Goal: Task Accomplishment & Management: Complete application form

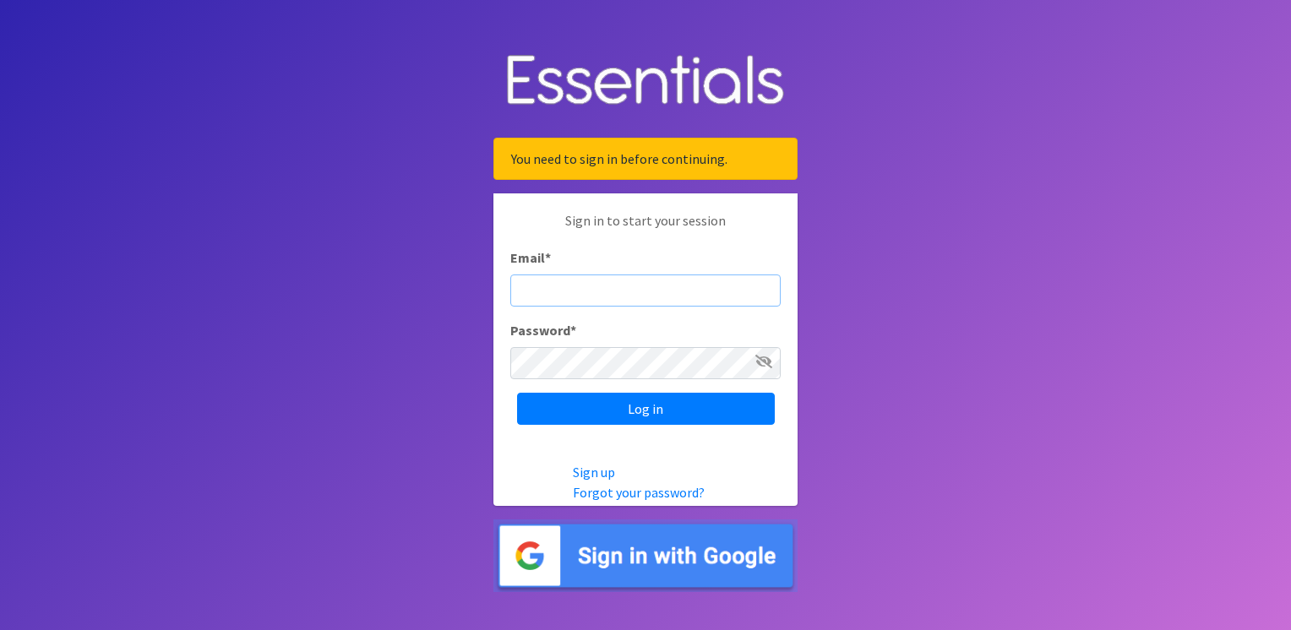
type input "[PERSON_NAME][EMAIL_ADDRESS][PERSON_NAME][DOMAIN_NAME]"
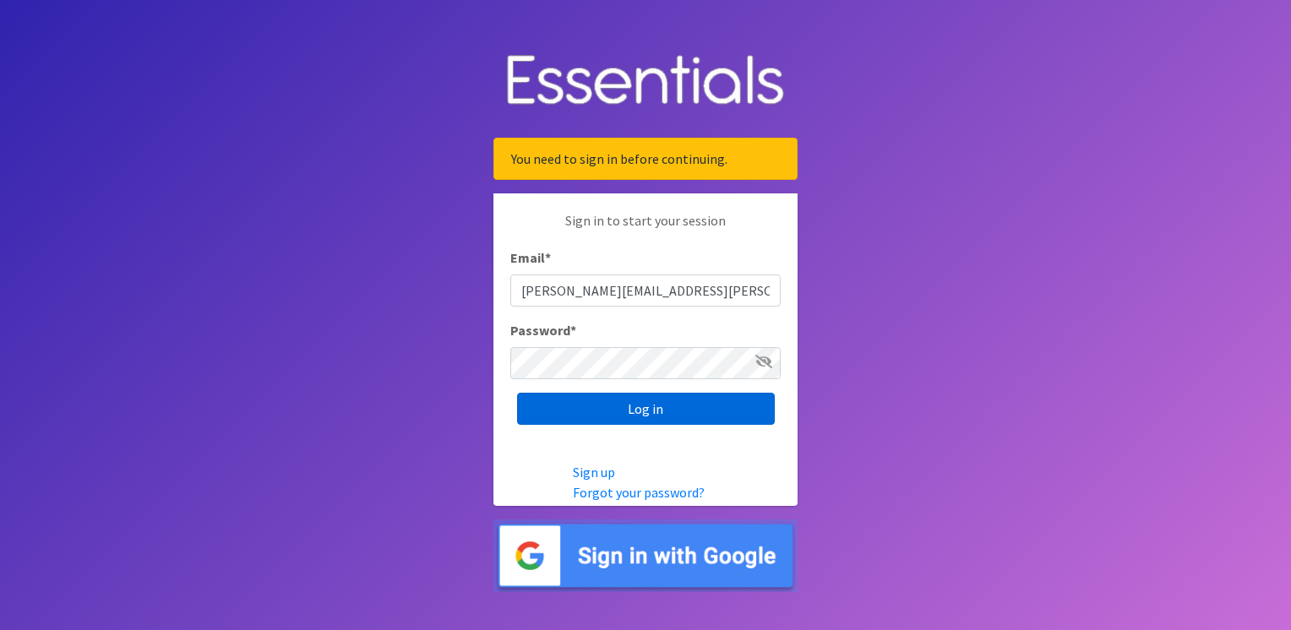
click at [655, 405] on input "Log in" at bounding box center [646, 409] width 258 height 32
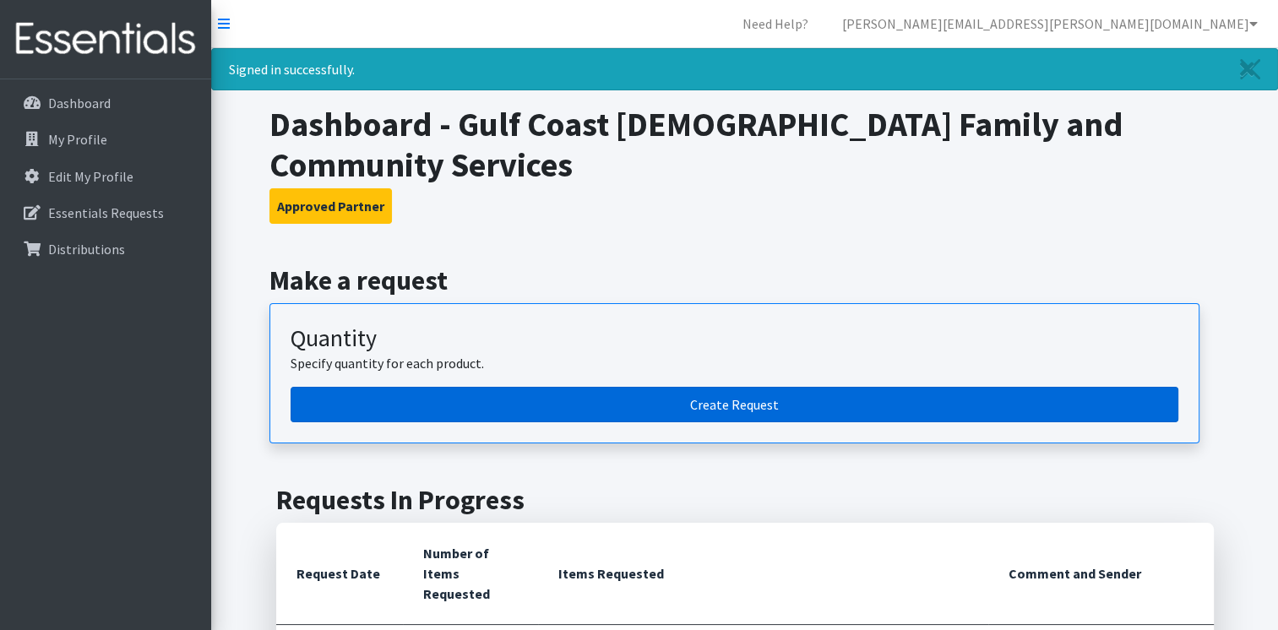
click at [672, 387] on link "Create Request" at bounding box center [735, 404] width 888 height 35
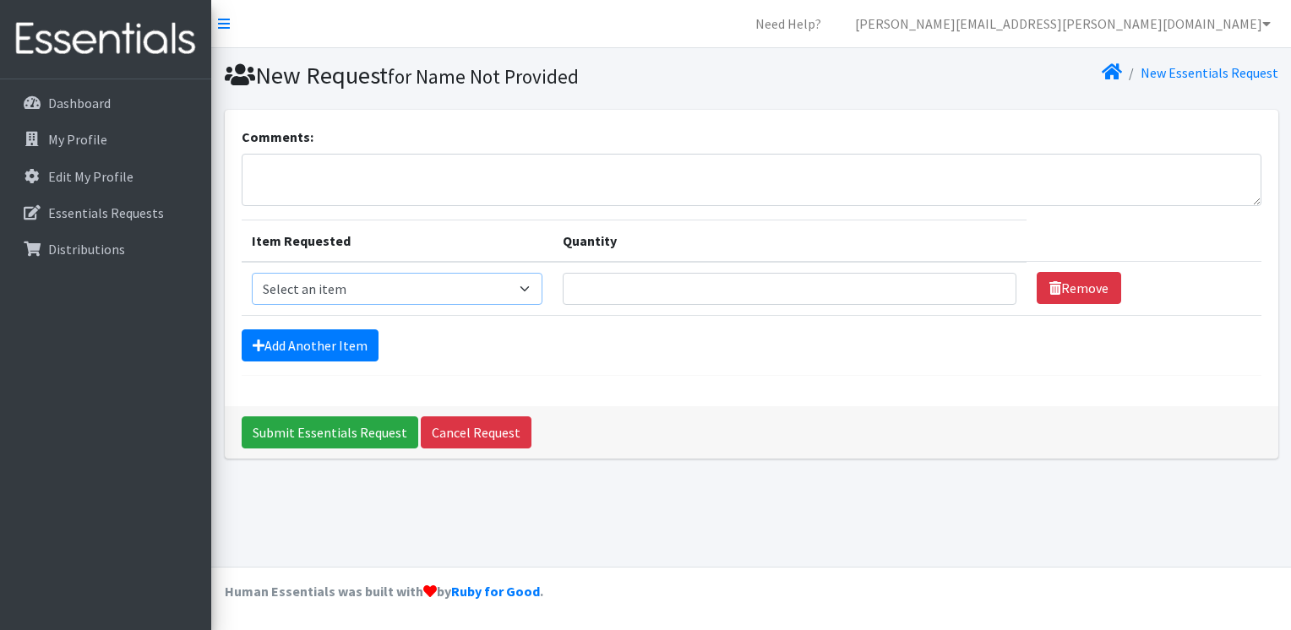
click at [529, 283] on select "Select an item Kids (Newborn) Kids (Preemie) Kids (Size 1) Kids (Size 2) Kids (…" at bounding box center [397, 289] width 291 height 32
select select "750"
click at [252, 273] on select "Select an item Kids (Newborn) Kids (Preemie) Kids (Size 1) Kids (Size 2) Kids (…" at bounding box center [397, 289] width 291 height 32
click at [652, 289] on input "Quantity" at bounding box center [790, 289] width 454 height 32
type input "20"
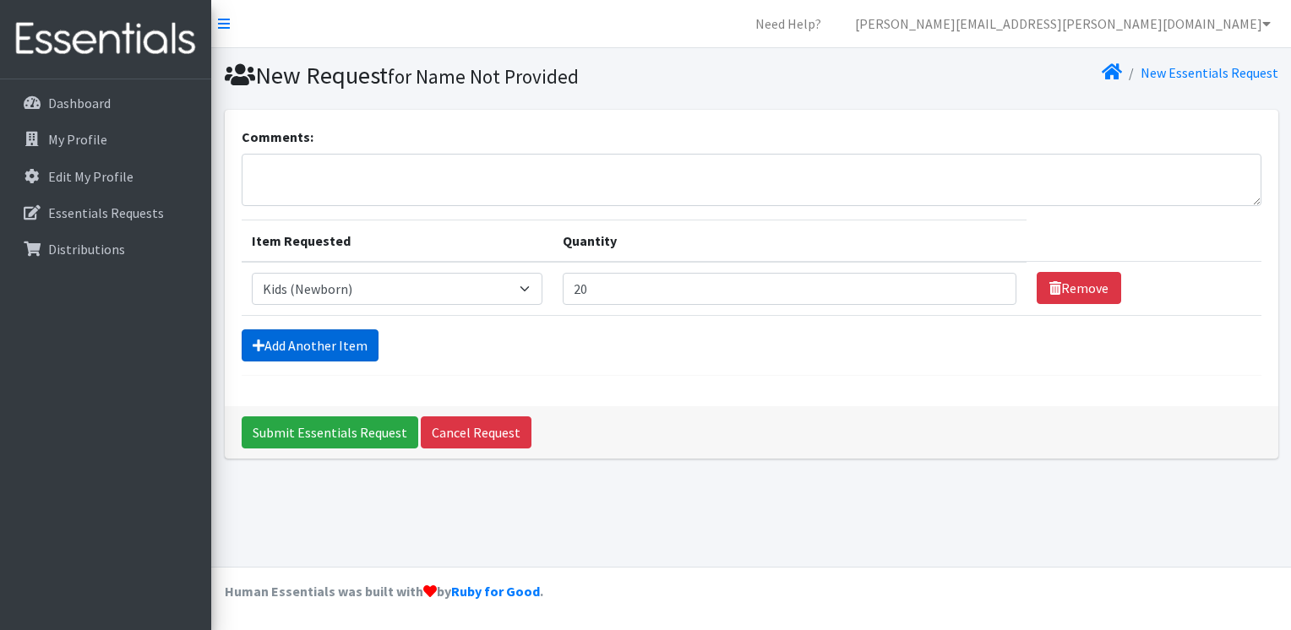
click at [358, 342] on link "Add Another Item" at bounding box center [310, 345] width 137 height 32
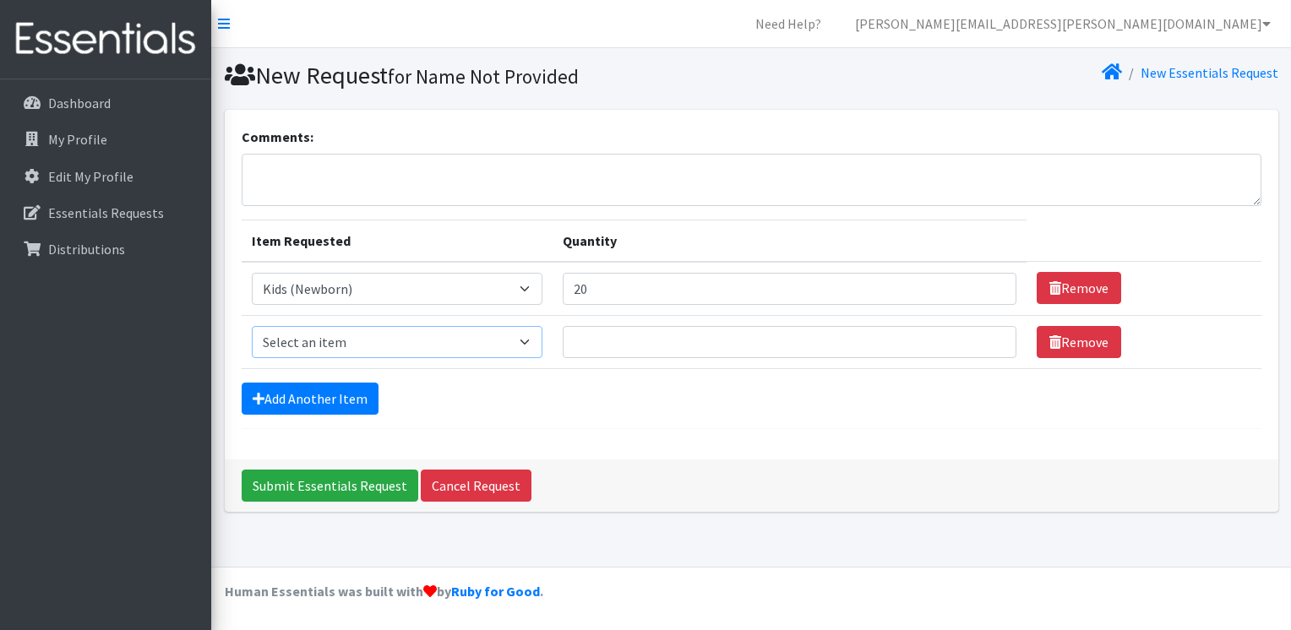
click at [335, 331] on select "Select an item Kids (Newborn) Kids (Preemie) Kids (Size 1) Kids (Size 2) Kids (…" at bounding box center [397, 342] width 291 height 32
select select "732"
click at [252, 326] on select "Select an item Kids (Newborn) Kids (Preemie) Kids (Size 1) Kids (Size 2) Kids (…" at bounding box center [397, 342] width 291 height 32
click at [666, 345] on input "Quantity" at bounding box center [790, 342] width 454 height 32
type input "500"
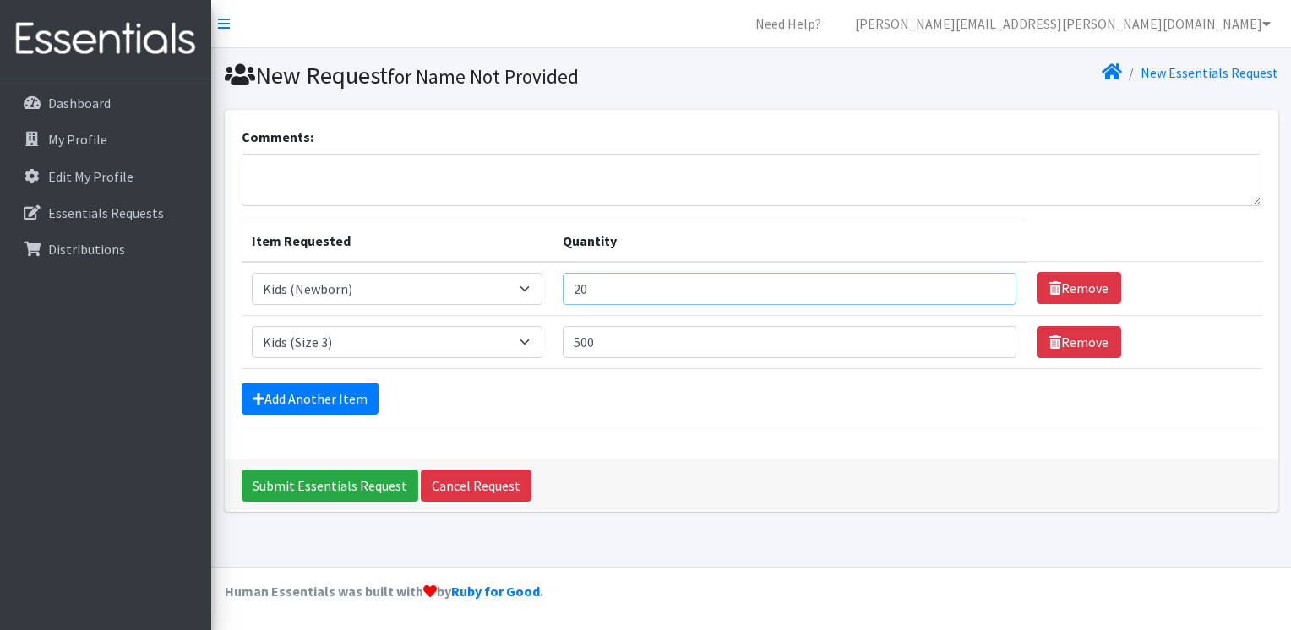
click at [591, 284] on input "20" at bounding box center [790, 289] width 454 height 32
type input "200"
click at [298, 400] on link "Add Another Item" at bounding box center [310, 399] width 137 height 32
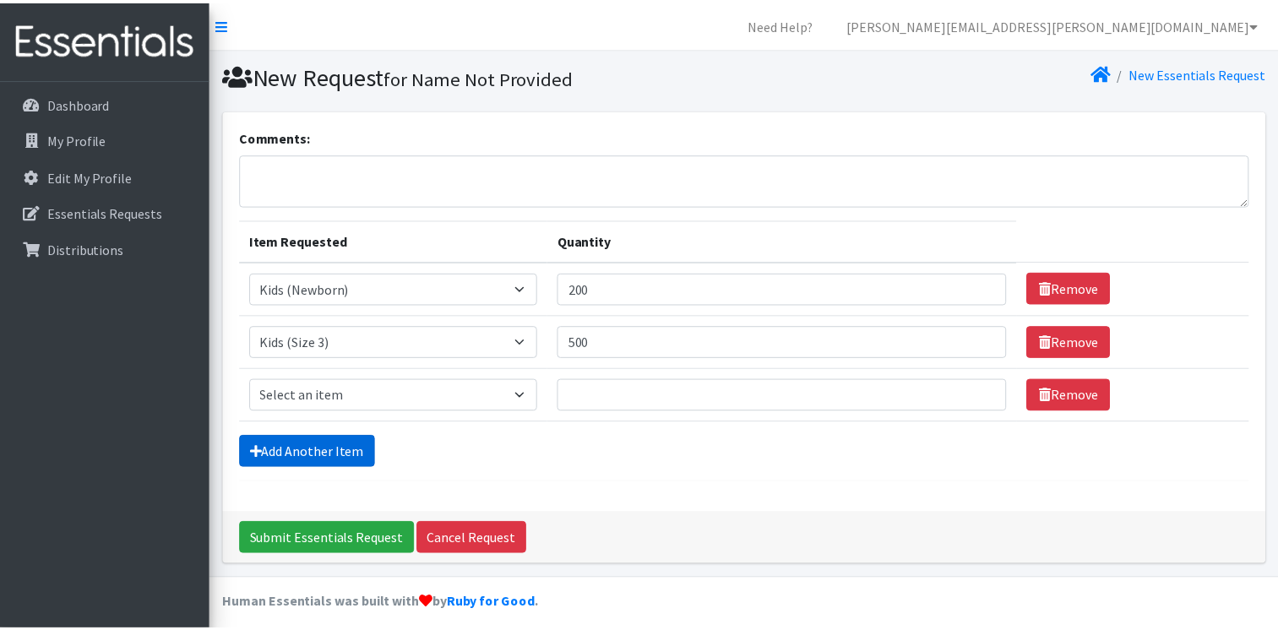
scroll to position [8, 0]
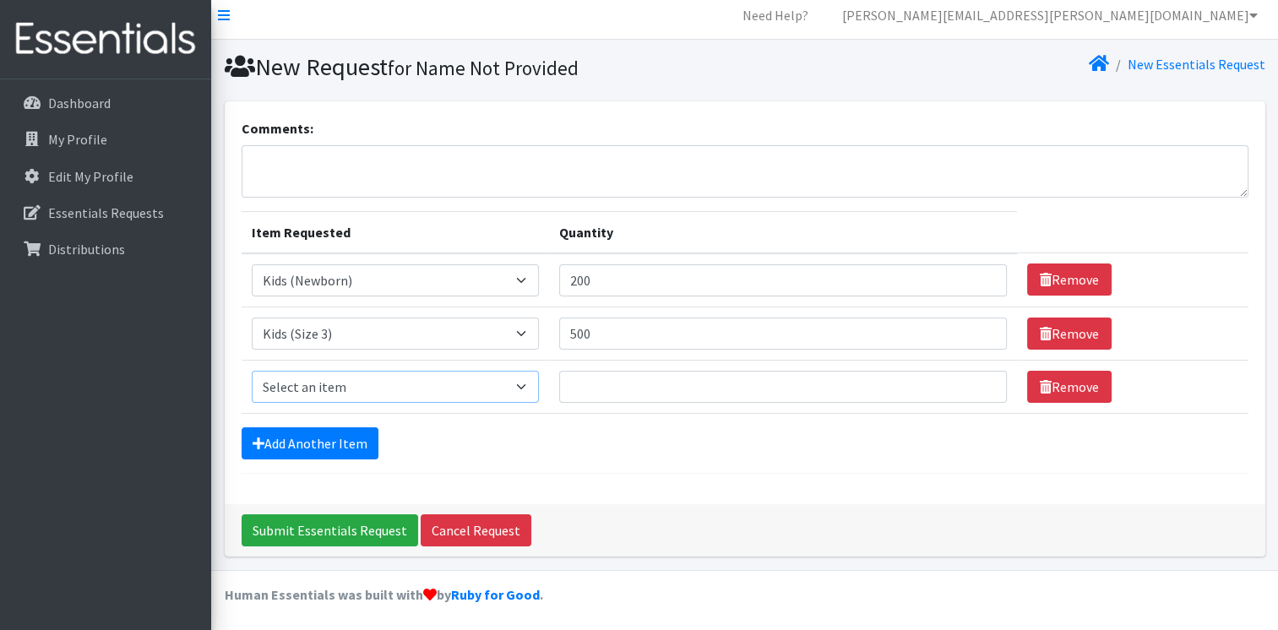
click at [365, 387] on select "Select an item Kids (Newborn) Kids (Preemie) Kids (Size 1) Kids (Size 2) Kids (…" at bounding box center [395, 387] width 287 height 32
select select "739"
click at [252, 371] on select "Select an item Kids (Newborn) Kids (Preemie) Kids (Size 1) Kids (Size 2) Kids (…" at bounding box center [395, 387] width 287 height 32
click at [629, 374] on input "Quantity" at bounding box center [783, 387] width 448 height 32
type input "500"
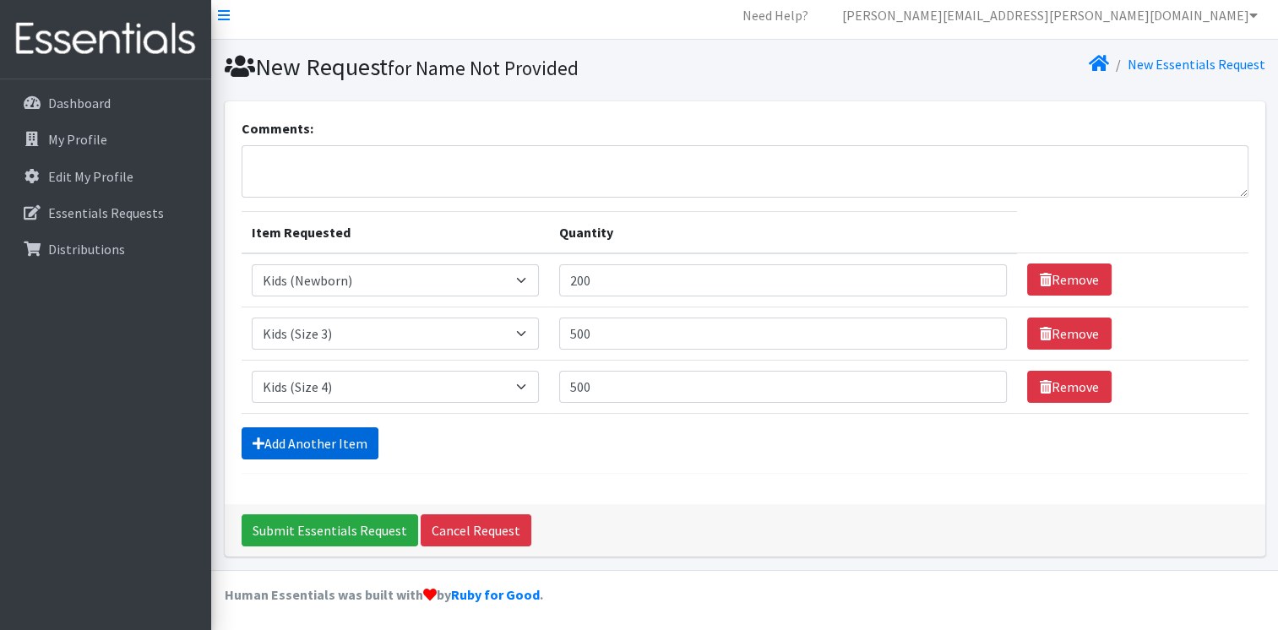
click at [366, 450] on link "Add Another Item" at bounding box center [310, 443] width 137 height 32
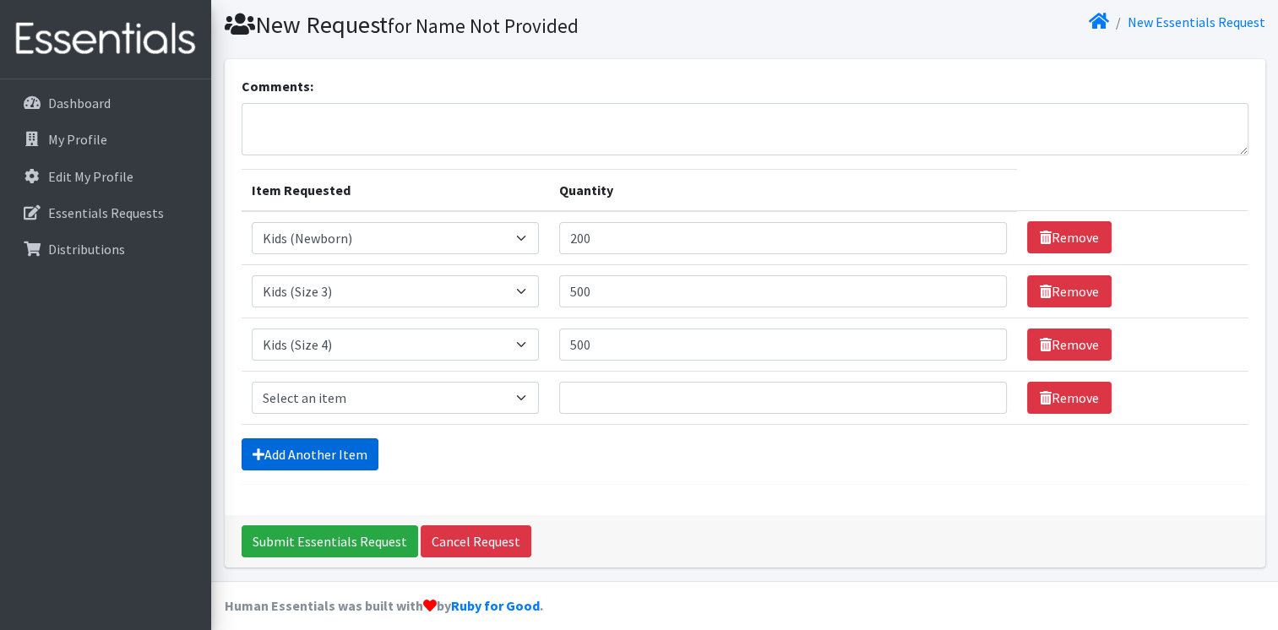
scroll to position [62, 0]
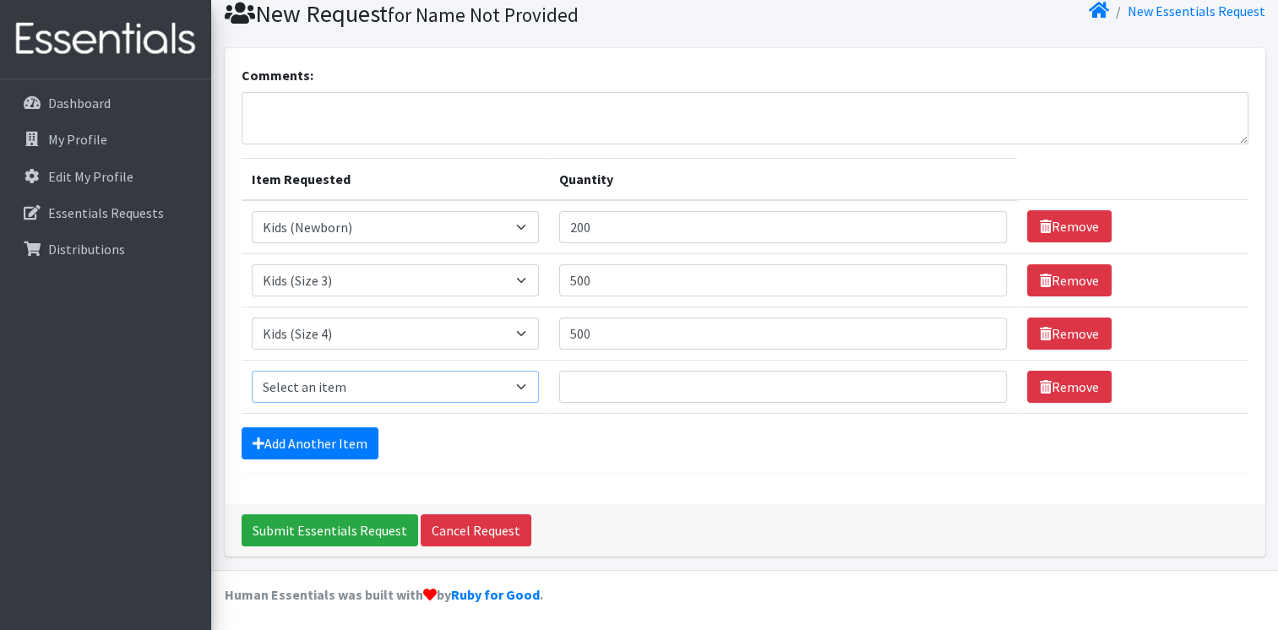
click at [343, 390] on select "Select an item Kids (Newborn) Kids (Preemie) Kids (Size 1) Kids (Size 2) Kids (…" at bounding box center [395, 387] width 287 height 32
select select "740"
click at [252, 371] on select "Select an item Kids (Newborn) Kids (Preemie) Kids (Size 1) Kids (Size 2) Kids (…" at bounding box center [395, 387] width 287 height 32
click at [608, 387] on input "Quantity" at bounding box center [783, 387] width 448 height 32
type input "500"
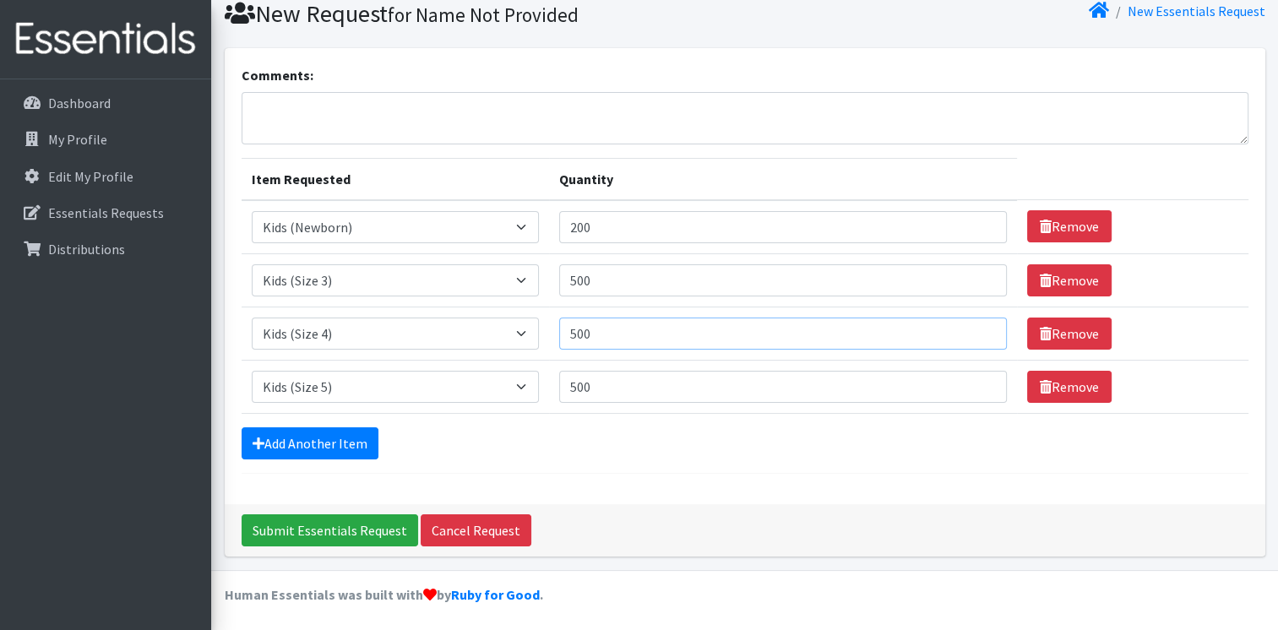
drag, startPoint x: 609, startPoint y: 333, endPoint x: 560, endPoint y: 332, distance: 49.0
click at [560, 332] on td "Quantity 500" at bounding box center [783, 333] width 468 height 53
type input "1000"
click at [604, 377] on input "500" at bounding box center [783, 387] width 448 height 32
type input "5"
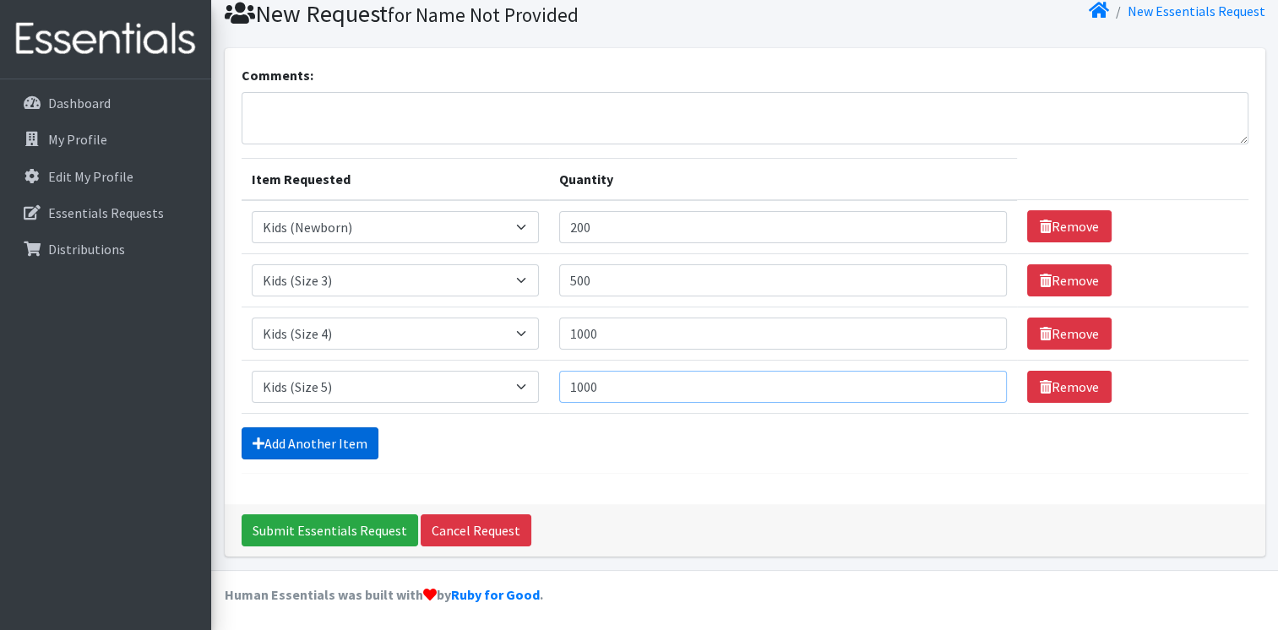
type input "1000"
click at [358, 432] on link "Add Another Item" at bounding box center [310, 443] width 137 height 32
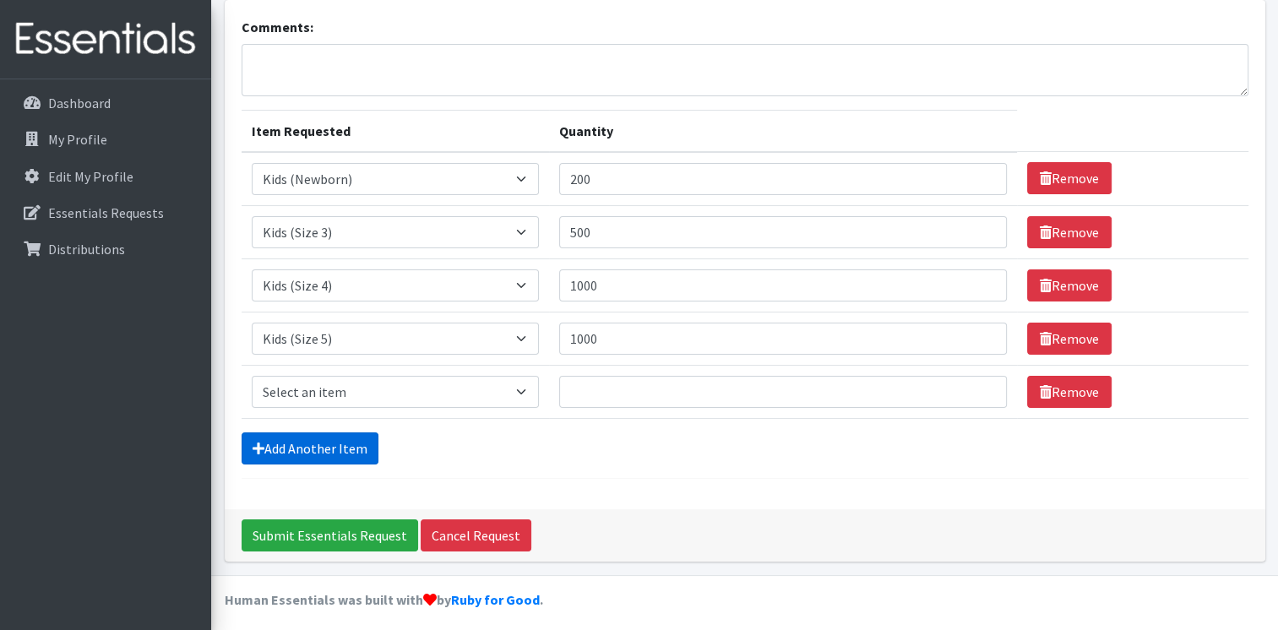
scroll to position [115, 0]
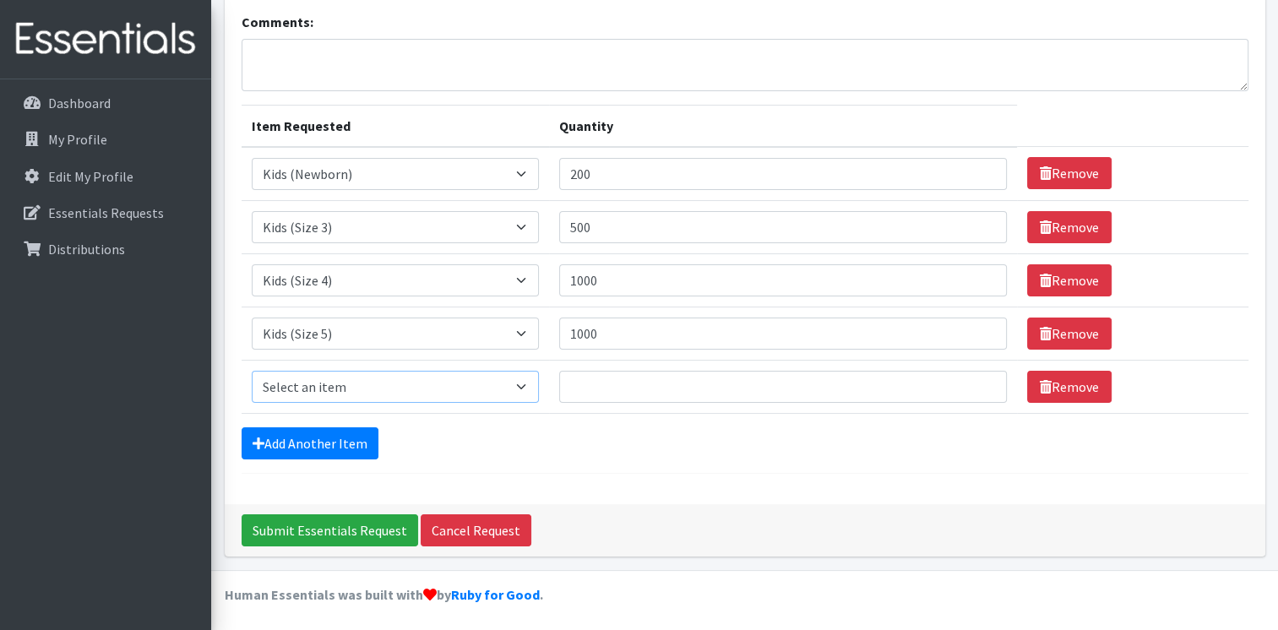
click at [347, 384] on select "Select an item Kids (Newborn) Kids (Preemie) Kids (Size 1) Kids (Size 2) Kids (…" at bounding box center [395, 387] width 287 height 32
select select "742"
click at [252, 371] on select "Select an item Kids (Newborn) Kids (Preemie) Kids (Size 1) Kids (Size 2) Kids (…" at bounding box center [395, 387] width 287 height 32
click at [603, 386] on input "Quantity" at bounding box center [783, 387] width 448 height 32
type input "500"
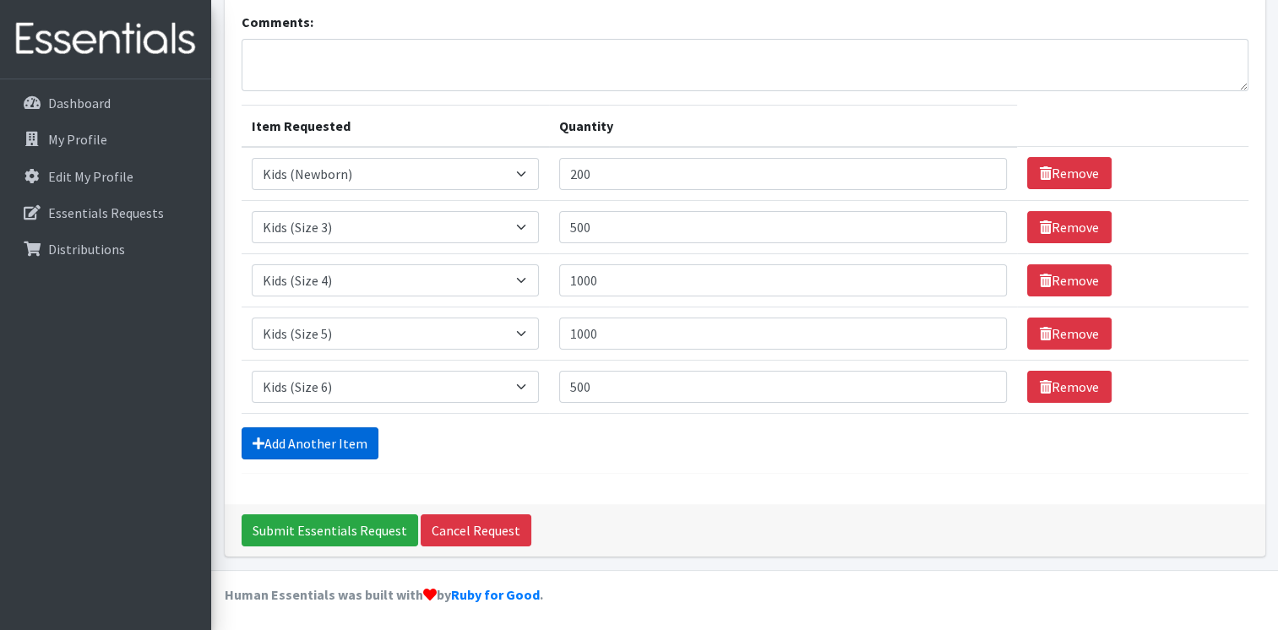
click at [282, 442] on link "Add Another Item" at bounding box center [310, 443] width 137 height 32
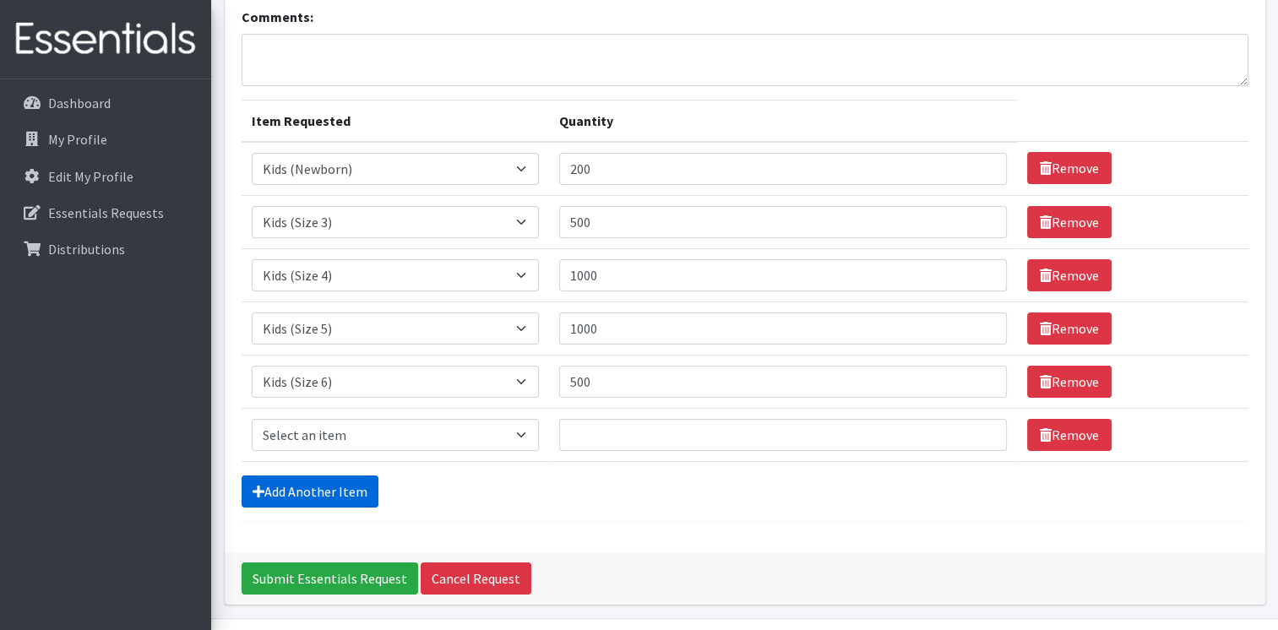
scroll to position [168, 0]
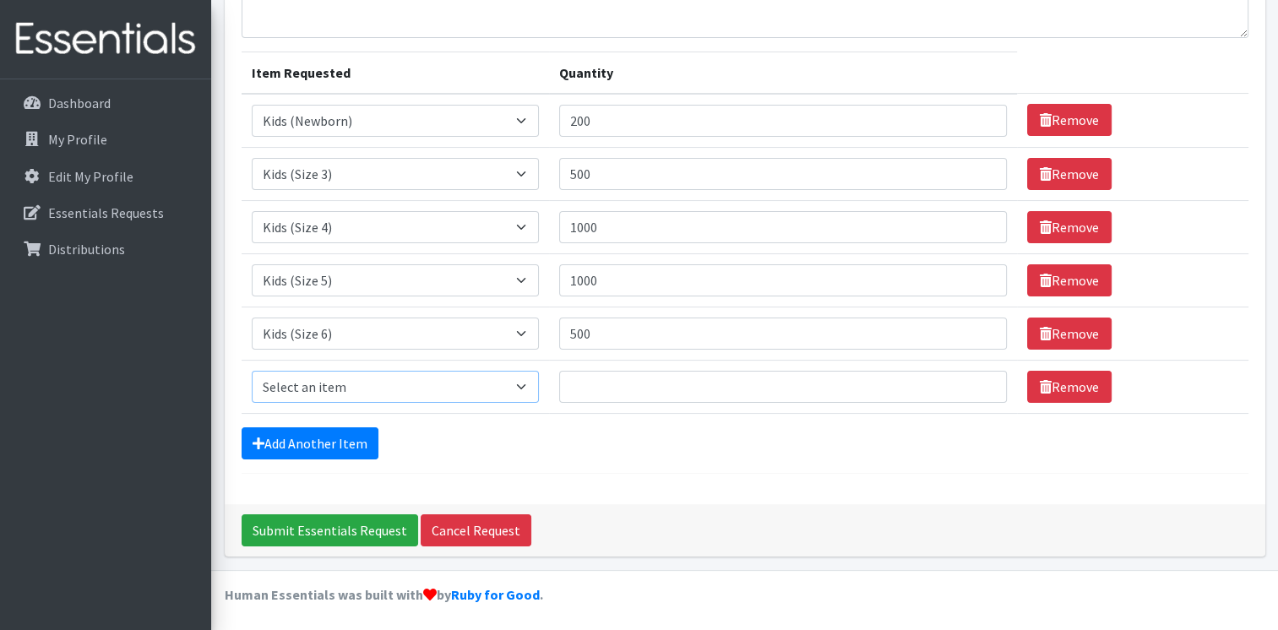
click at [361, 387] on select "Select an item Kids (Newborn) Kids (Preemie) Kids (Size 1) Kids (Size 2) Kids (…" at bounding box center [395, 387] width 287 height 32
select select "756"
click at [252, 371] on select "Select an item Kids (Newborn) Kids (Preemie) Kids (Size 1) Kids (Size 2) Kids (…" at bounding box center [395, 387] width 287 height 32
click at [598, 388] on input "Quantity" at bounding box center [783, 387] width 448 height 32
type input "500"
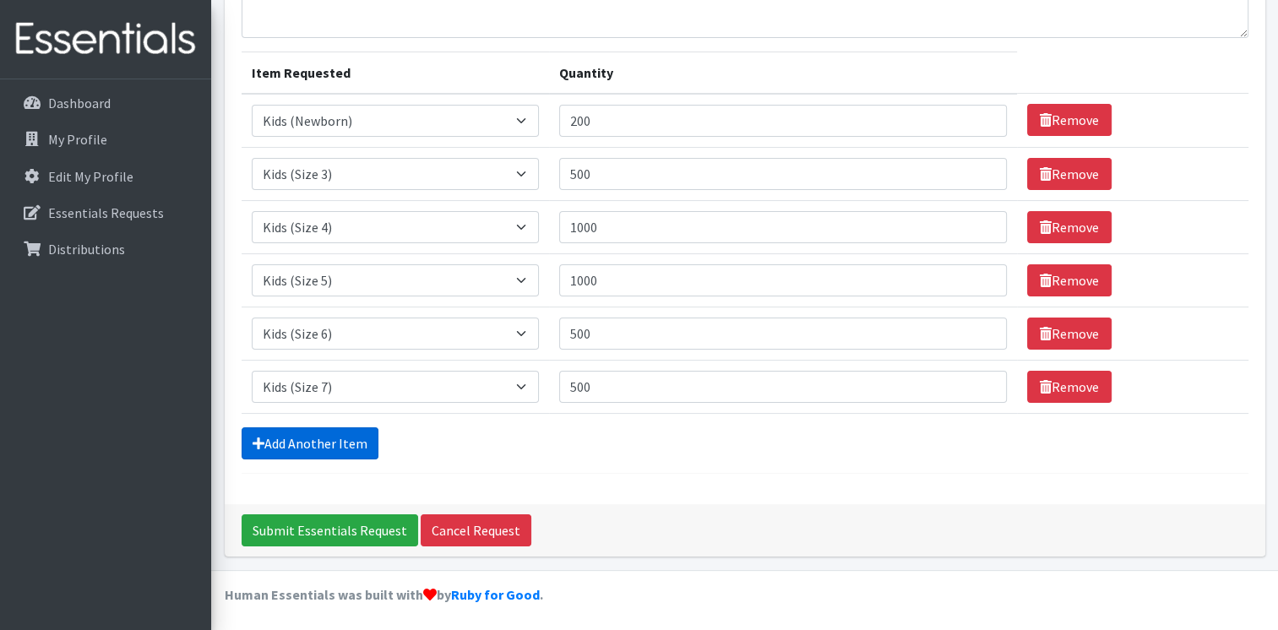
click at [304, 442] on link "Add Another Item" at bounding box center [310, 443] width 137 height 32
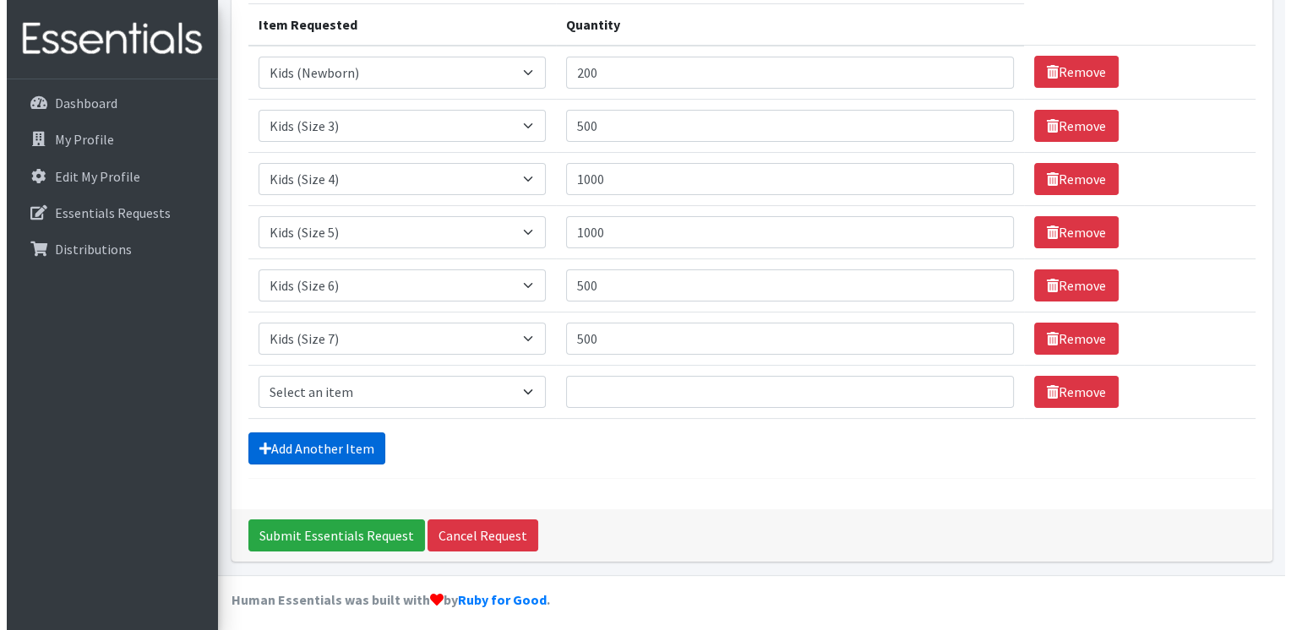
scroll to position [220, 0]
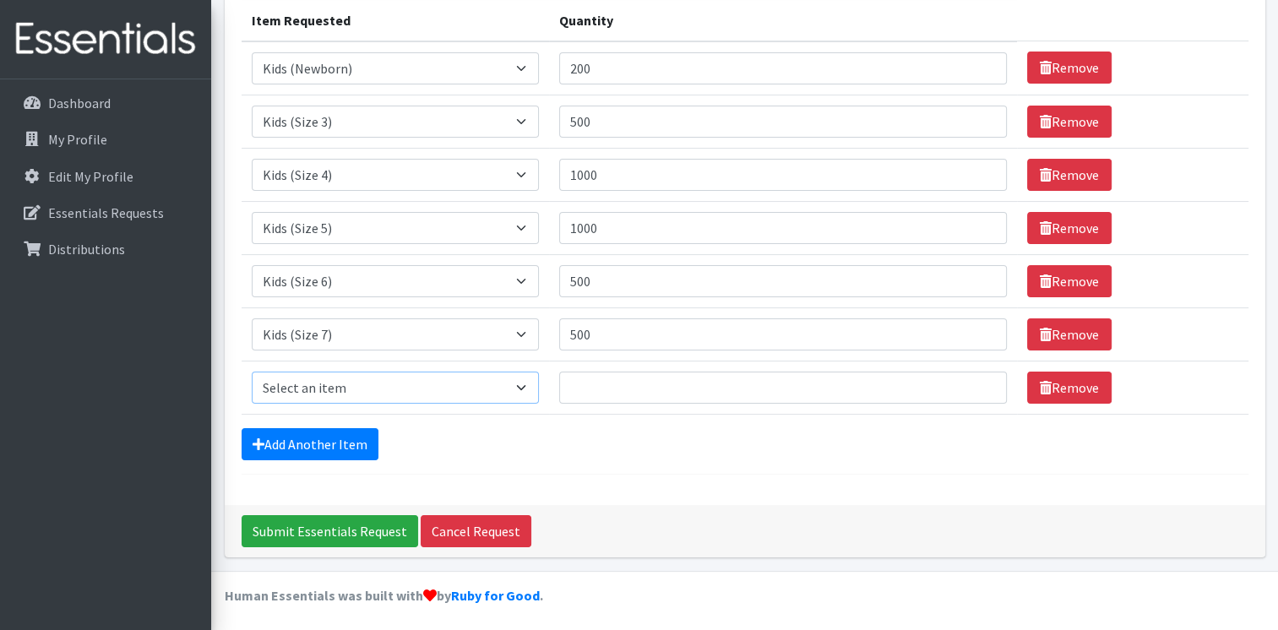
click at [362, 383] on select "Select an item Kids (Newborn) Kids (Preemie) Kids (Size 1) Kids (Size 2) Kids (…" at bounding box center [395, 388] width 287 height 32
select select "731"
click at [252, 372] on select "Select an item Kids (Newborn) Kids (Preemie) Kids (Size 1) Kids (Size 2) Kids (…" at bounding box center [395, 388] width 287 height 32
click at [609, 394] on input "Quantity" at bounding box center [783, 388] width 448 height 32
type input "750"
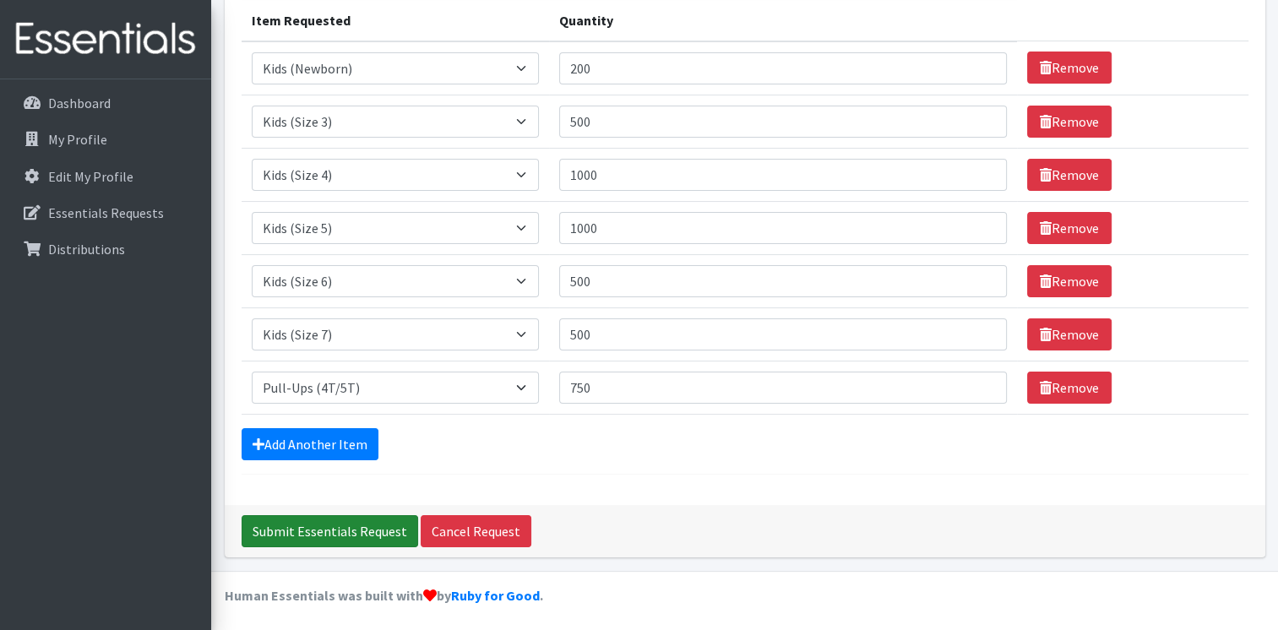
click at [295, 536] on input "Submit Essentials Request" at bounding box center [330, 531] width 177 height 32
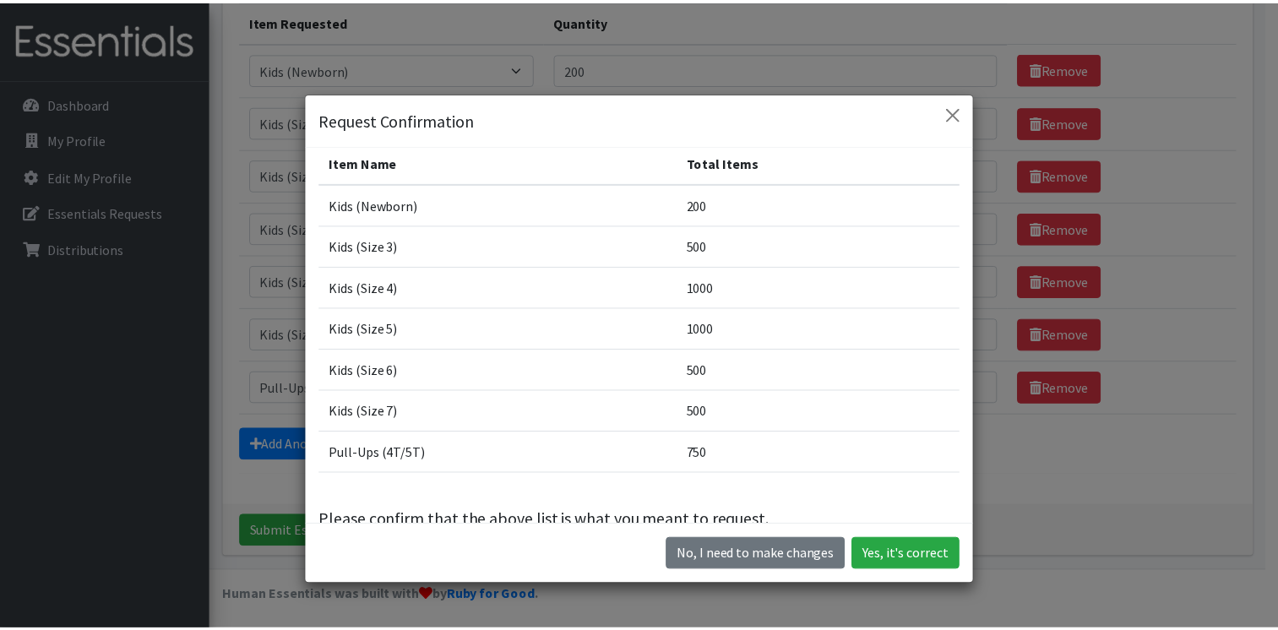
scroll to position [52, 0]
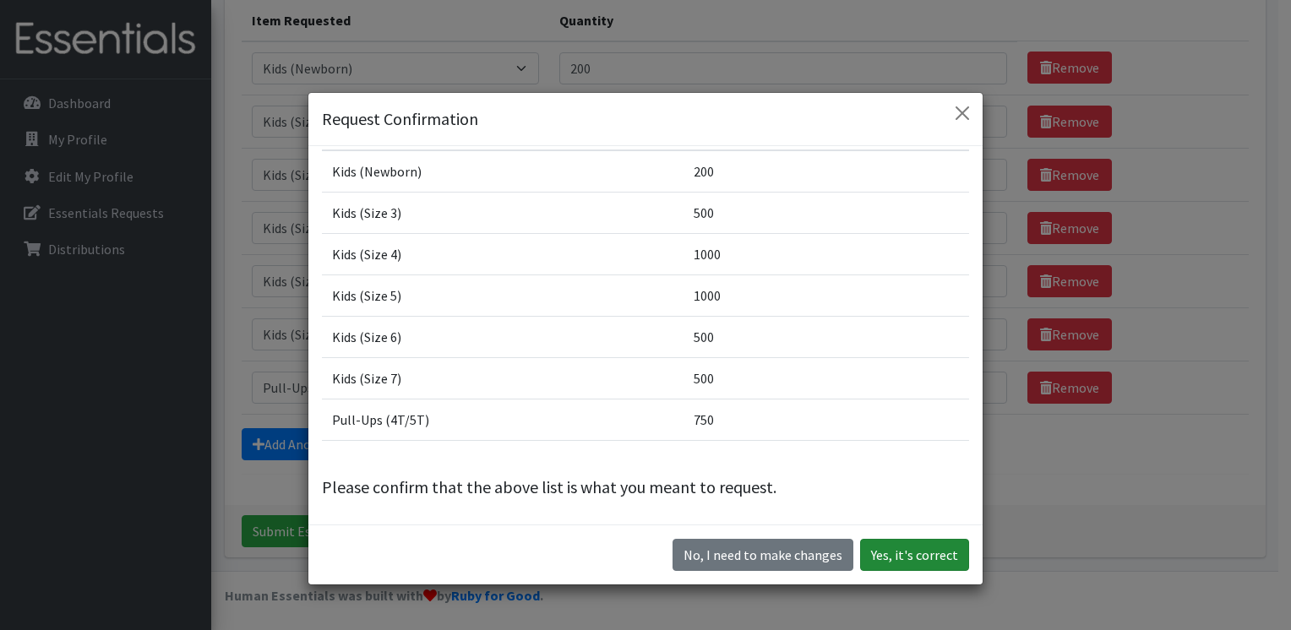
click at [912, 563] on button "Yes, it's correct" at bounding box center [914, 555] width 109 height 32
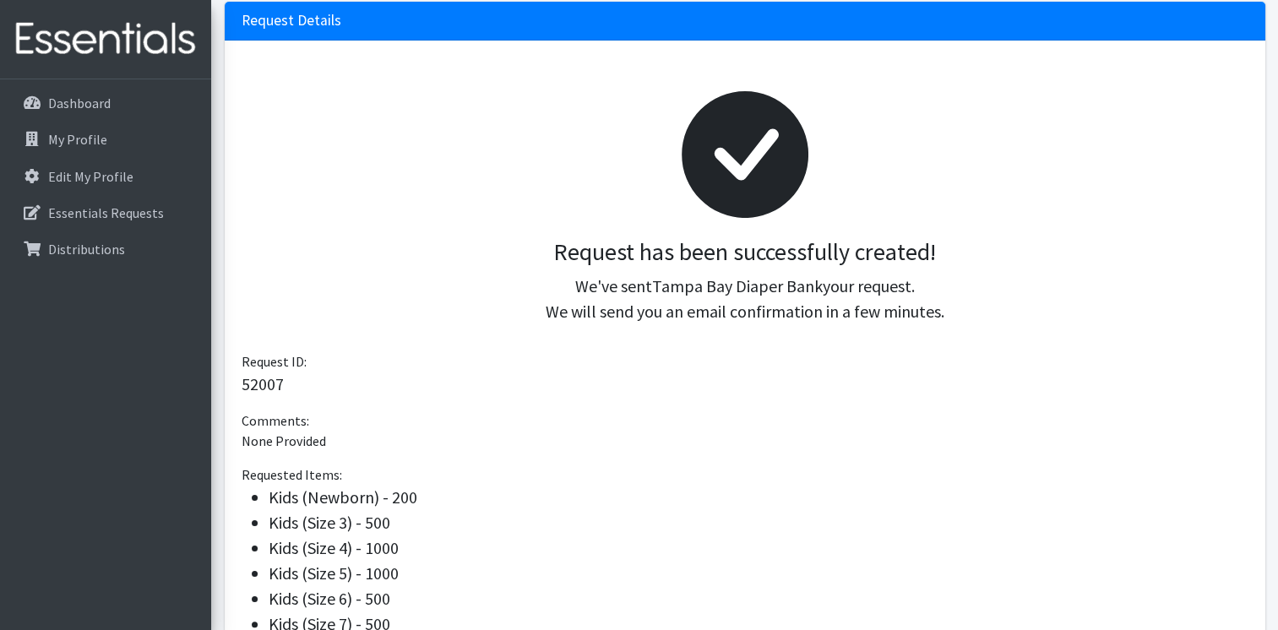
scroll to position [422, 0]
